Goal: Information Seeking & Learning: Learn about a topic

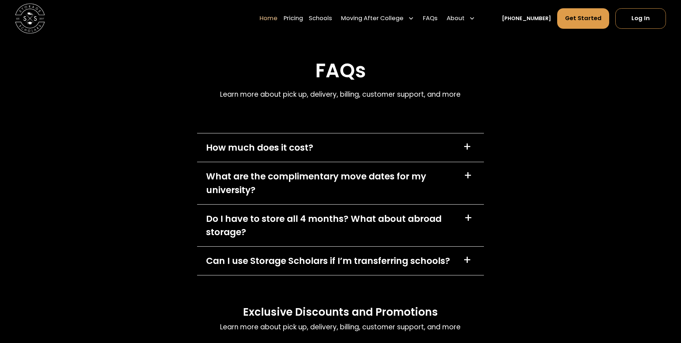
scroll to position [2226, 0]
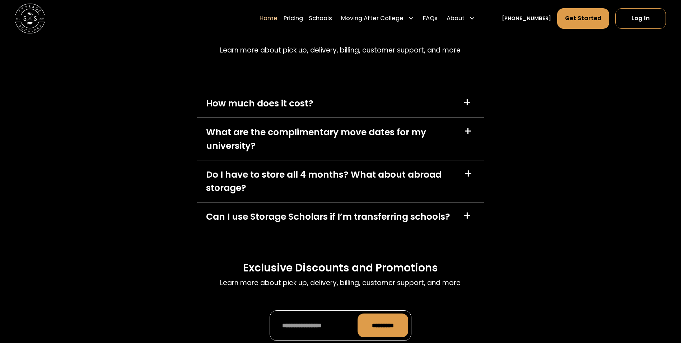
click at [467, 105] on div "+" at bounding box center [467, 103] width 8 height 12
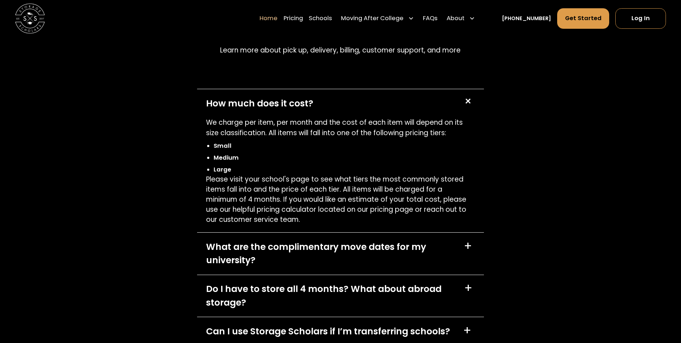
click at [467, 105] on div "+" at bounding box center [468, 101] width 14 height 14
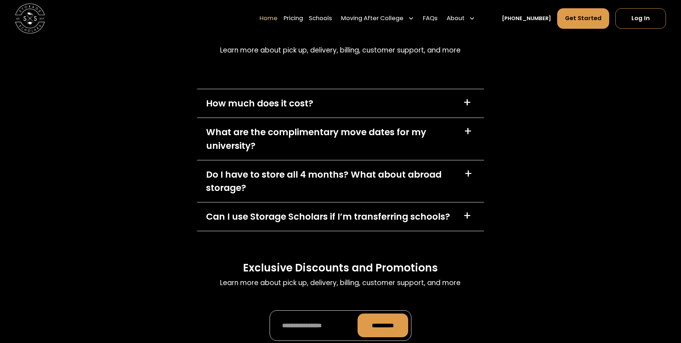
click at [470, 134] on div "+" at bounding box center [468, 131] width 8 height 12
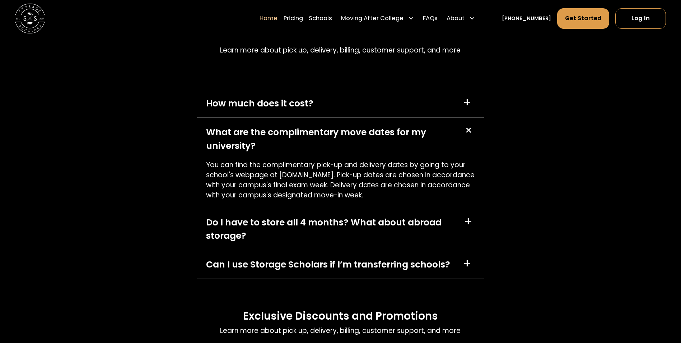
click at [470, 134] on div "+" at bounding box center [468, 130] width 14 height 14
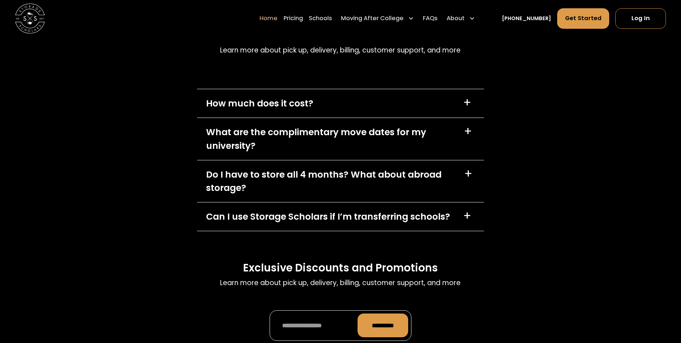
click at [468, 175] on div "+" at bounding box center [468, 174] width 8 height 12
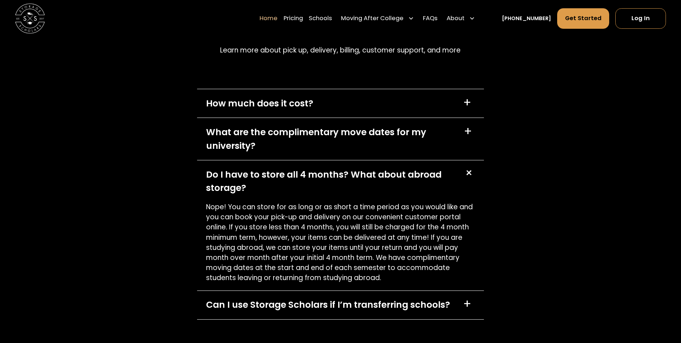
click at [468, 175] on div "+" at bounding box center [469, 173] width 14 height 14
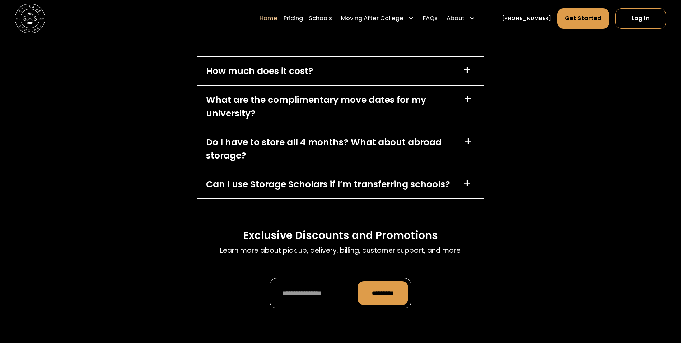
scroll to position [2298, 0]
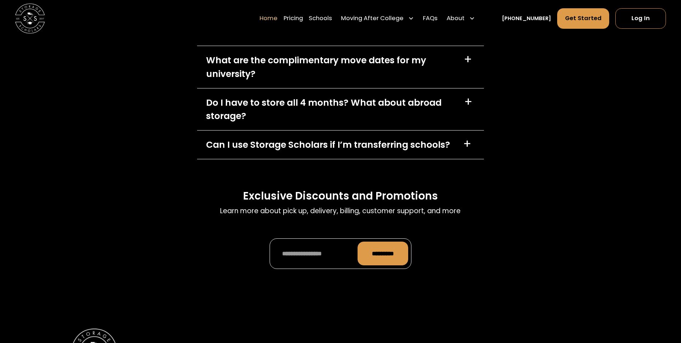
click at [468, 147] on div "+" at bounding box center [467, 144] width 8 height 12
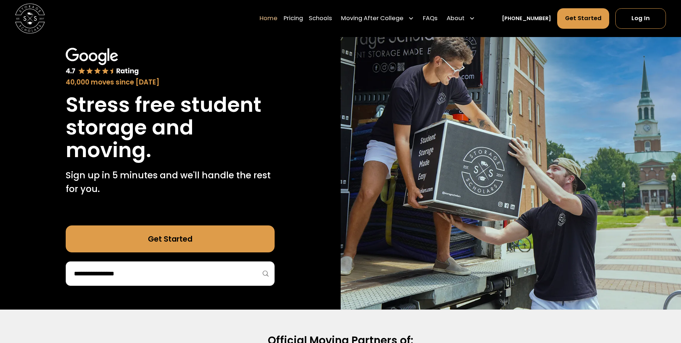
scroll to position [0, 0]
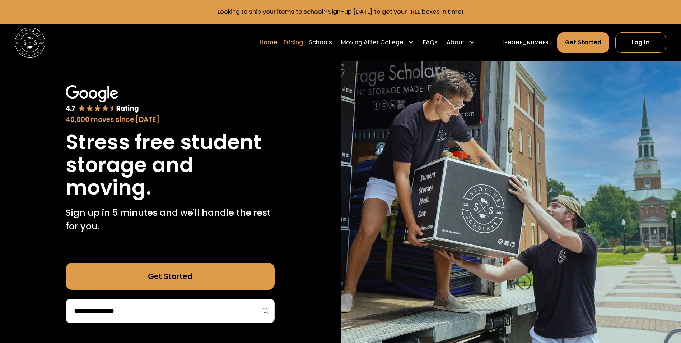
click at [303, 41] on link "Pricing" at bounding box center [293, 42] width 19 height 21
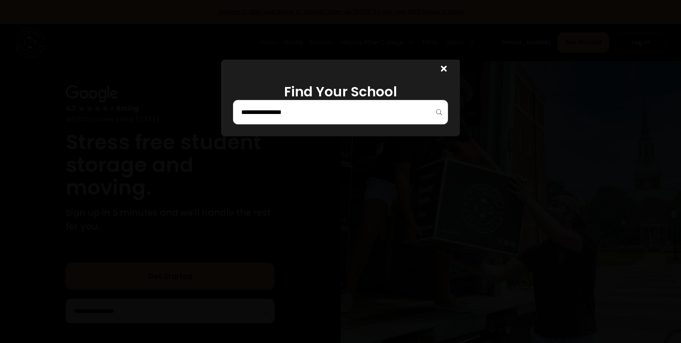
click at [349, 113] on input "search" at bounding box center [341, 112] width 200 height 12
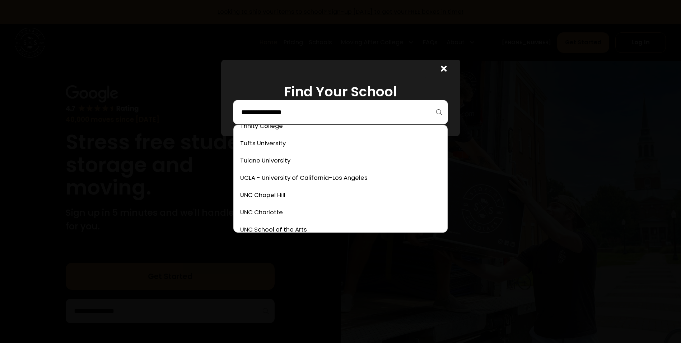
scroll to position [3028, 0]
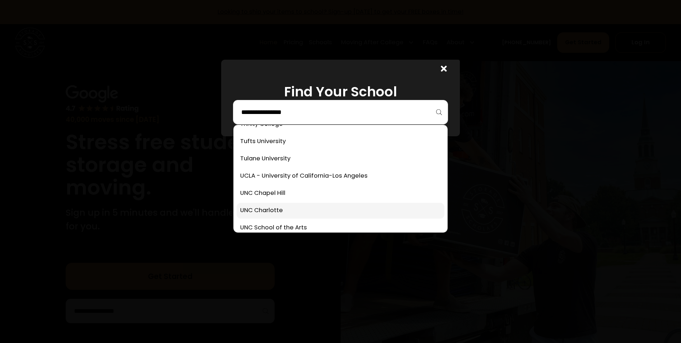
click at [290, 210] on link at bounding box center [341, 211] width 208 height 16
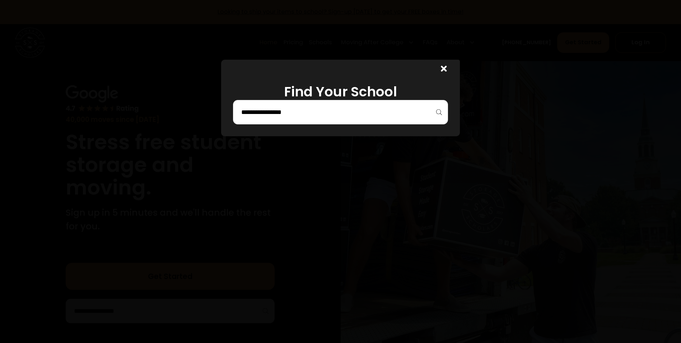
click at [444, 70] on icon at bounding box center [444, 68] width 6 height 9
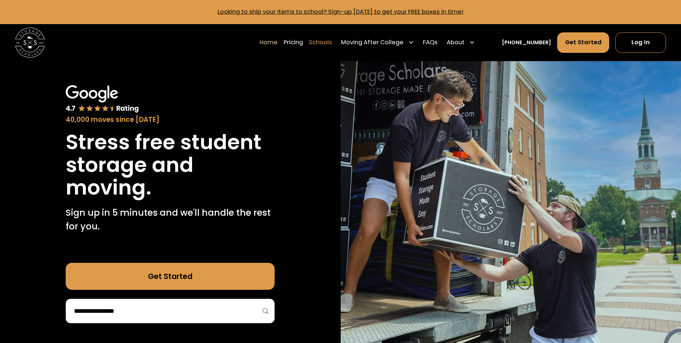
click at [332, 44] on link "Schools" at bounding box center [320, 42] width 23 height 21
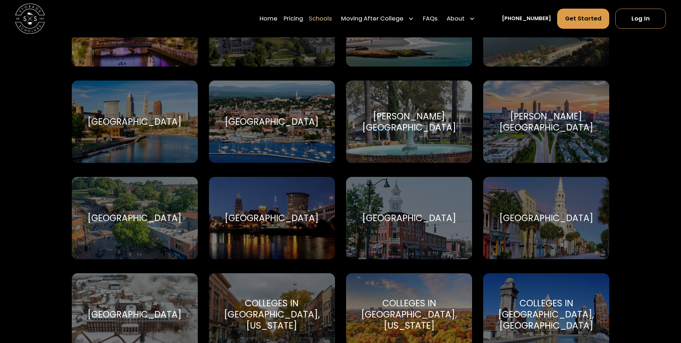
scroll to position [610, 0]
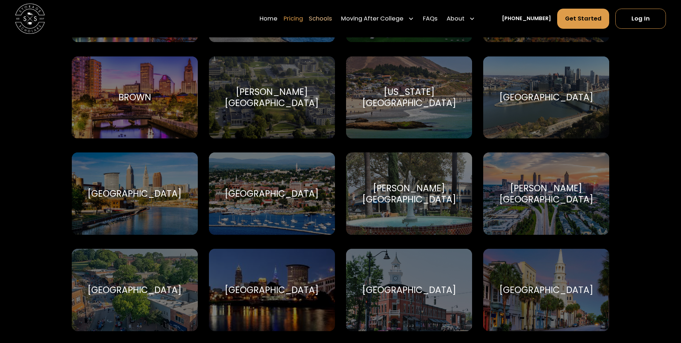
click at [303, 17] on link "Pricing" at bounding box center [293, 18] width 19 height 21
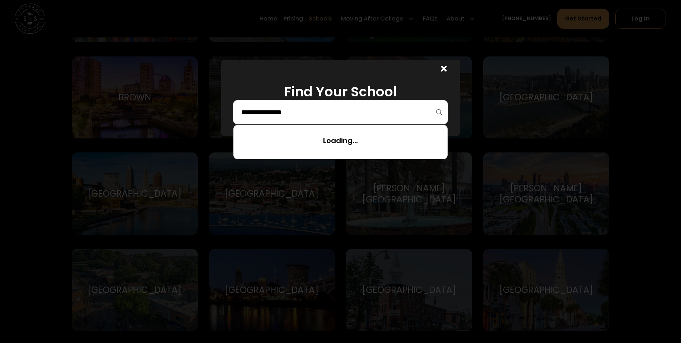
click at [369, 116] on input "search" at bounding box center [341, 112] width 200 height 12
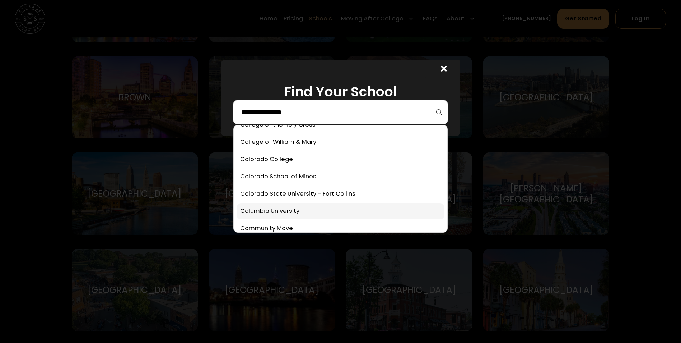
scroll to position [682, 0]
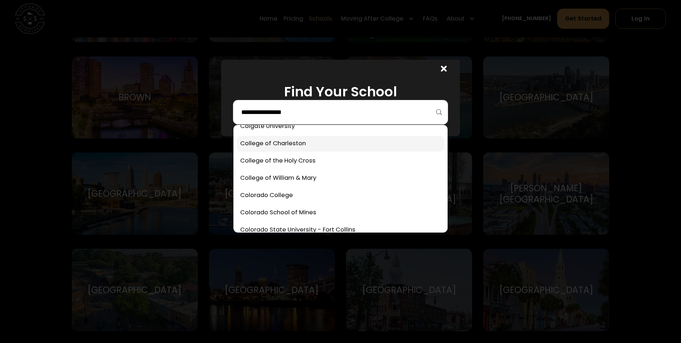
click at [289, 143] on link at bounding box center [341, 144] width 208 height 16
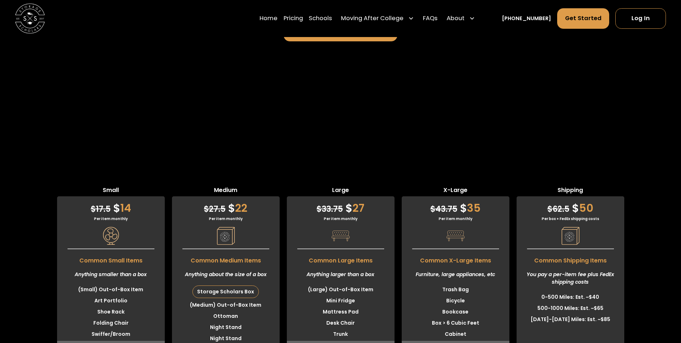
scroll to position [1731, 0]
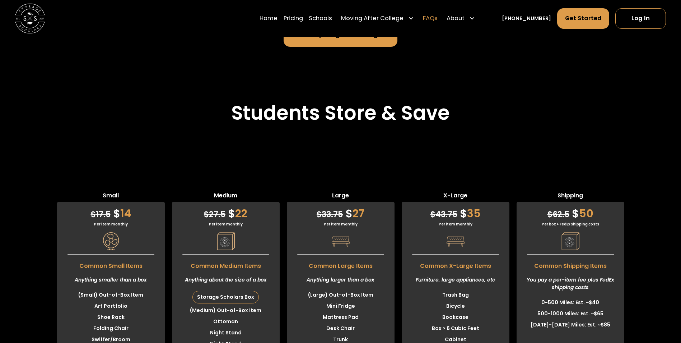
click at [438, 18] on link "FAQs" at bounding box center [430, 18] width 15 height 21
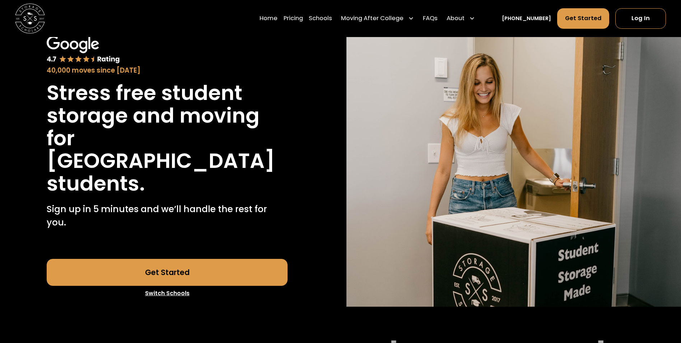
scroll to position [0, 0]
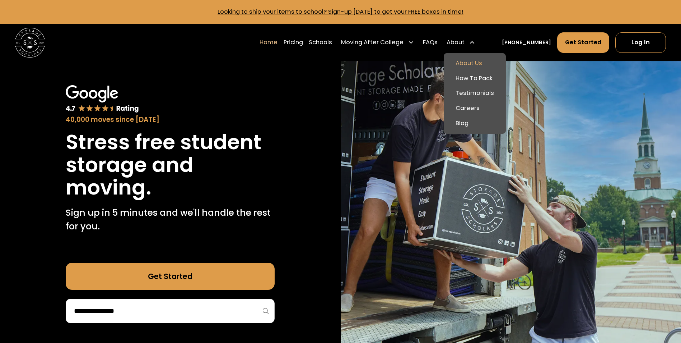
click at [478, 60] on link "About Us" at bounding box center [475, 63] width 56 height 15
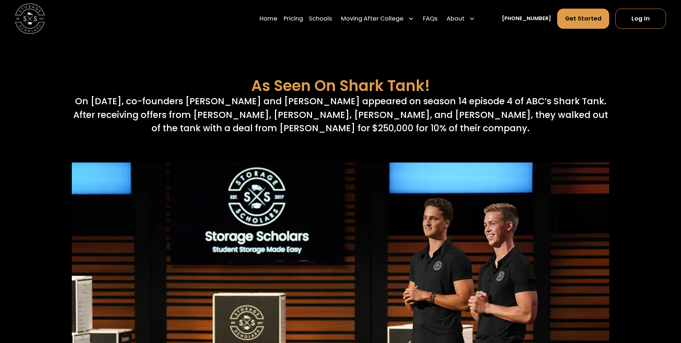
scroll to position [2837, 0]
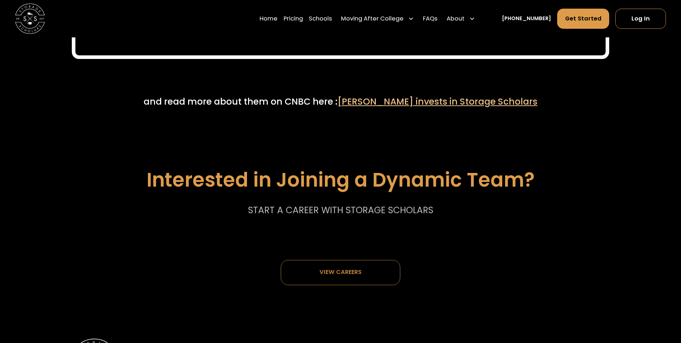
scroll to position [3734, 0]
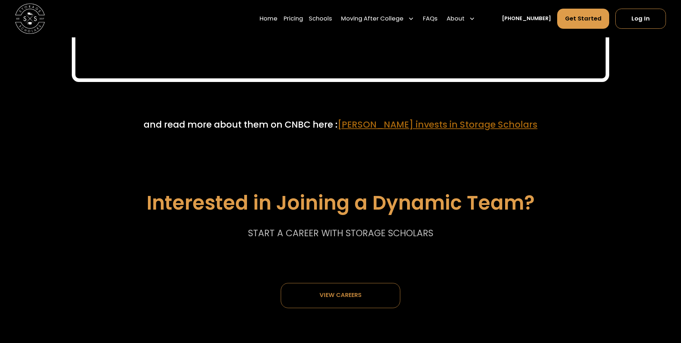
click at [451, 128] on span "[PERSON_NAME] invests in Storage Scholars" at bounding box center [438, 124] width 200 height 13
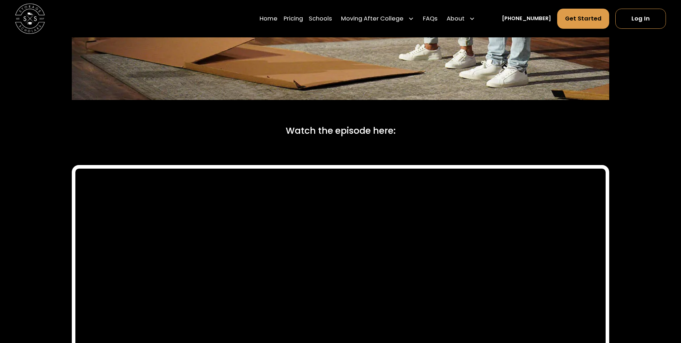
scroll to position [3131, 0]
